Goal: Browse casually: Explore the website without a specific task or goal

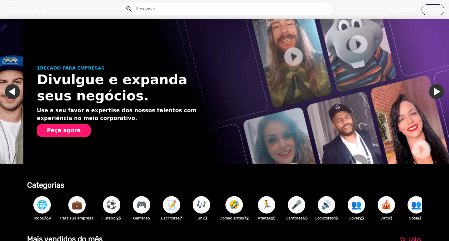
scroll to position [0, 445]
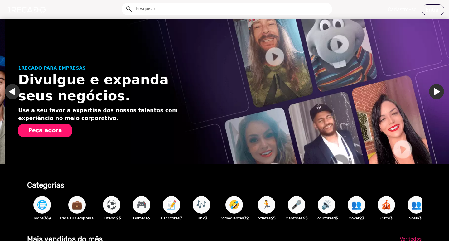
click at [16, 92] on li "1RECADO PARA EMPRESAS Divulgue e expanda seus negócios. Use a seu favor a exper…" at bounding box center [229, 97] width 449 height 157
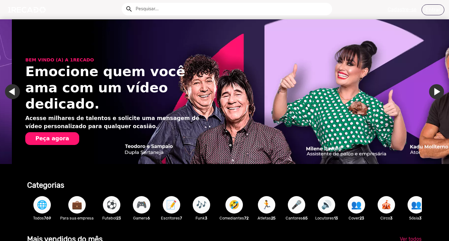
scroll to position [0, 889]
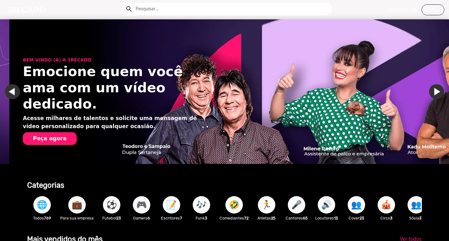
click at [39, 132] on button "Peça agora" at bounding box center [50, 138] width 54 height 12
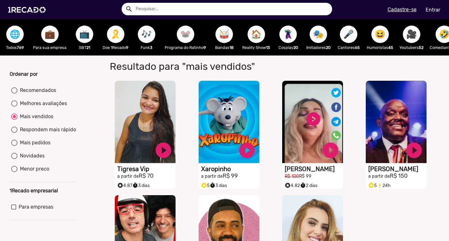
click at [143, 40] on span "🎶" at bounding box center [146, 34] width 11 height 17
radio input "true"
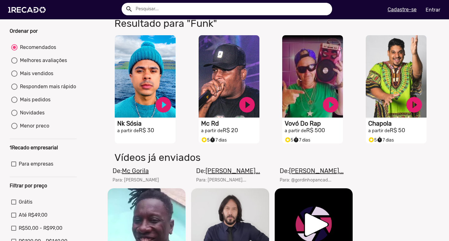
scroll to position [31, 0]
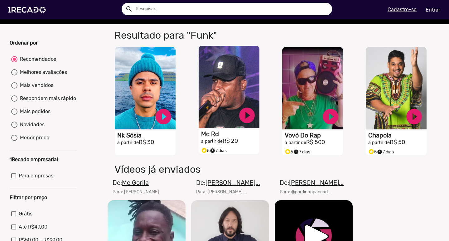
click at [215, 113] on video "S1RECADO vídeos dedicados para fãs e empresas" at bounding box center [229, 87] width 61 height 82
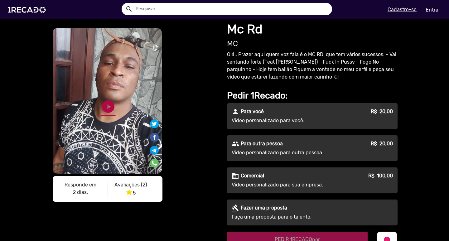
click at [101, 108] on link "play_circle_filled" at bounding box center [108, 106] width 15 height 15
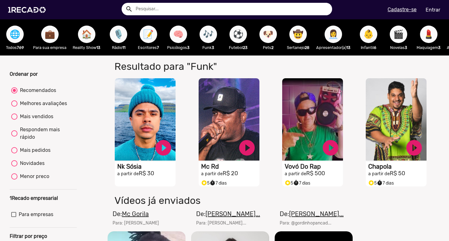
click at [86, 37] on span "🏠" at bounding box center [86, 34] width 11 height 17
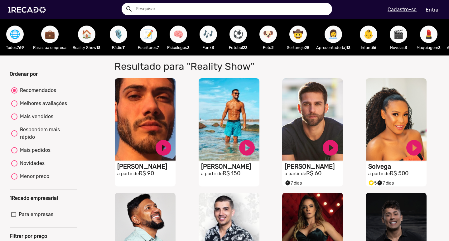
click at [177, 31] on span "🧠" at bounding box center [178, 34] width 11 height 17
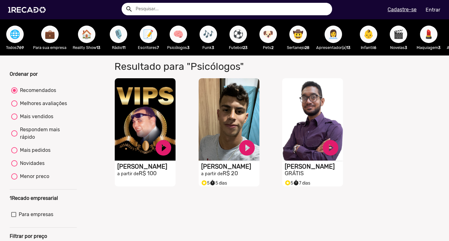
click at [55, 45] on p "Para sua empresa" at bounding box center [49, 48] width 33 height 6
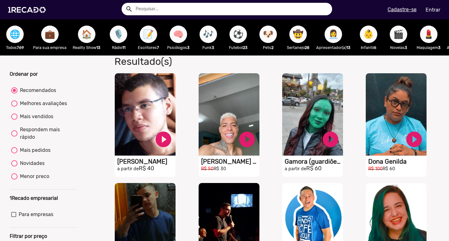
click at [290, 36] on div "🤠 Sertanejo 28" at bounding box center [298, 37] width 30 height 36
click at [294, 35] on span "🤠" at bounding box center [298, 34] width 11 height 17
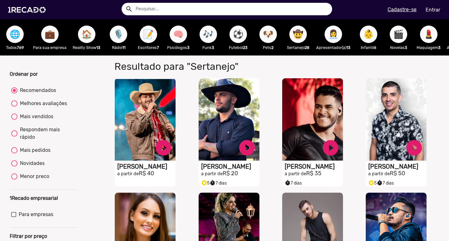
click at [293, 37] on span "🤠" at bounding box center [298, 34] width 11 height 17
click at [298, 33] on span "🤠" at bounding box center [298, 34] width 11 height 17
click at [325, 34] on div "👩‍💼 Apresentador(a) 13" at bounding box center [333, 37] width 41 height 36
click at [335, 34] on span "👩‍💼" at bounding box center [333, 34] width 11 height 17
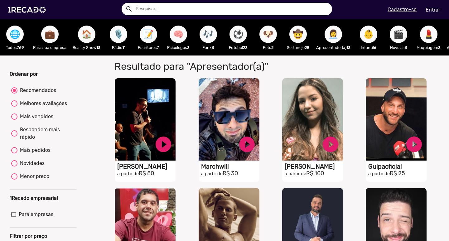
click at [362, 35] on button "👶" at bounding box center [368, 34] width 17 height 17
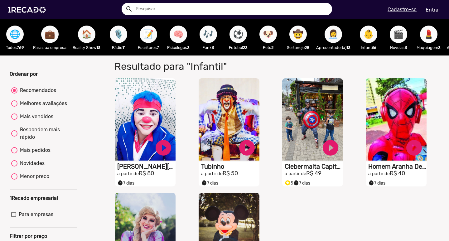
click at [392, 32] on button "🎬" at bounding box center [398, 34] width 17 height 17
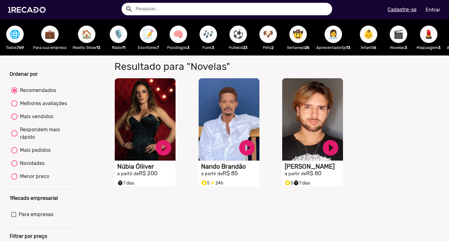
click at [432, 38] on span "💄" at bounding box center [429, 34] width 11 height 17
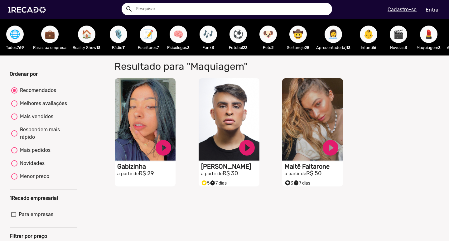
click at [11, 34] on span "🌐" at bounding box center [15, 34] width 11 height 17
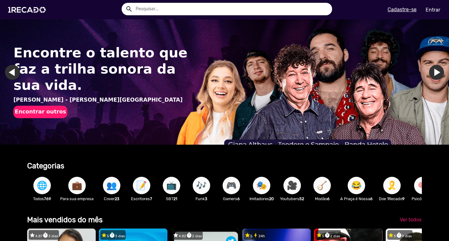
scroll to position [250, 0]
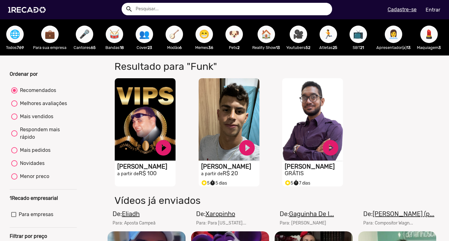
radio input "false"
radio input "true"
